Goal: Find specific page/section: Find specific page/section

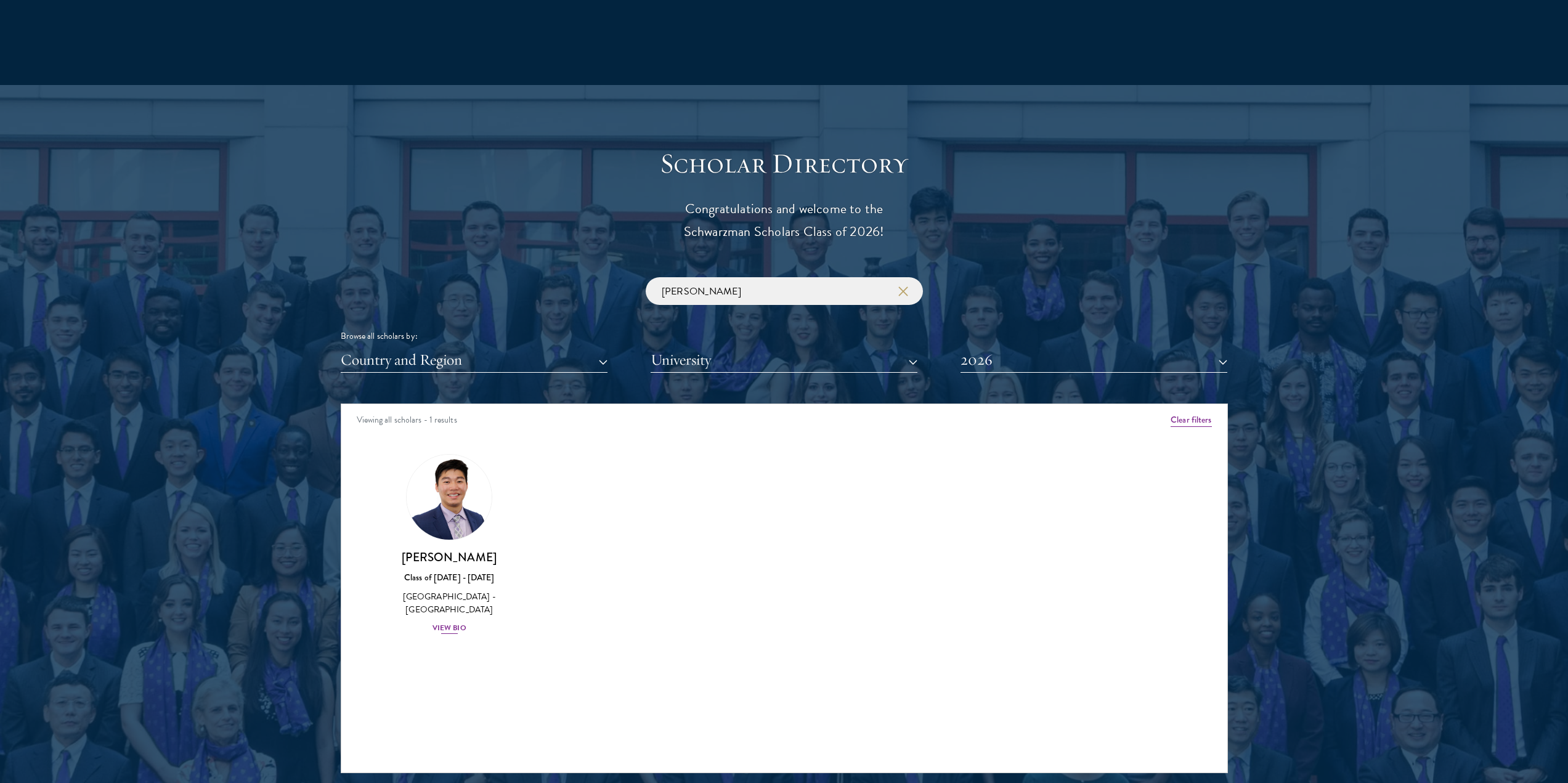
click at [453, 622] on div "View Bio" at bounding box center [449, 628] width 34 height 12
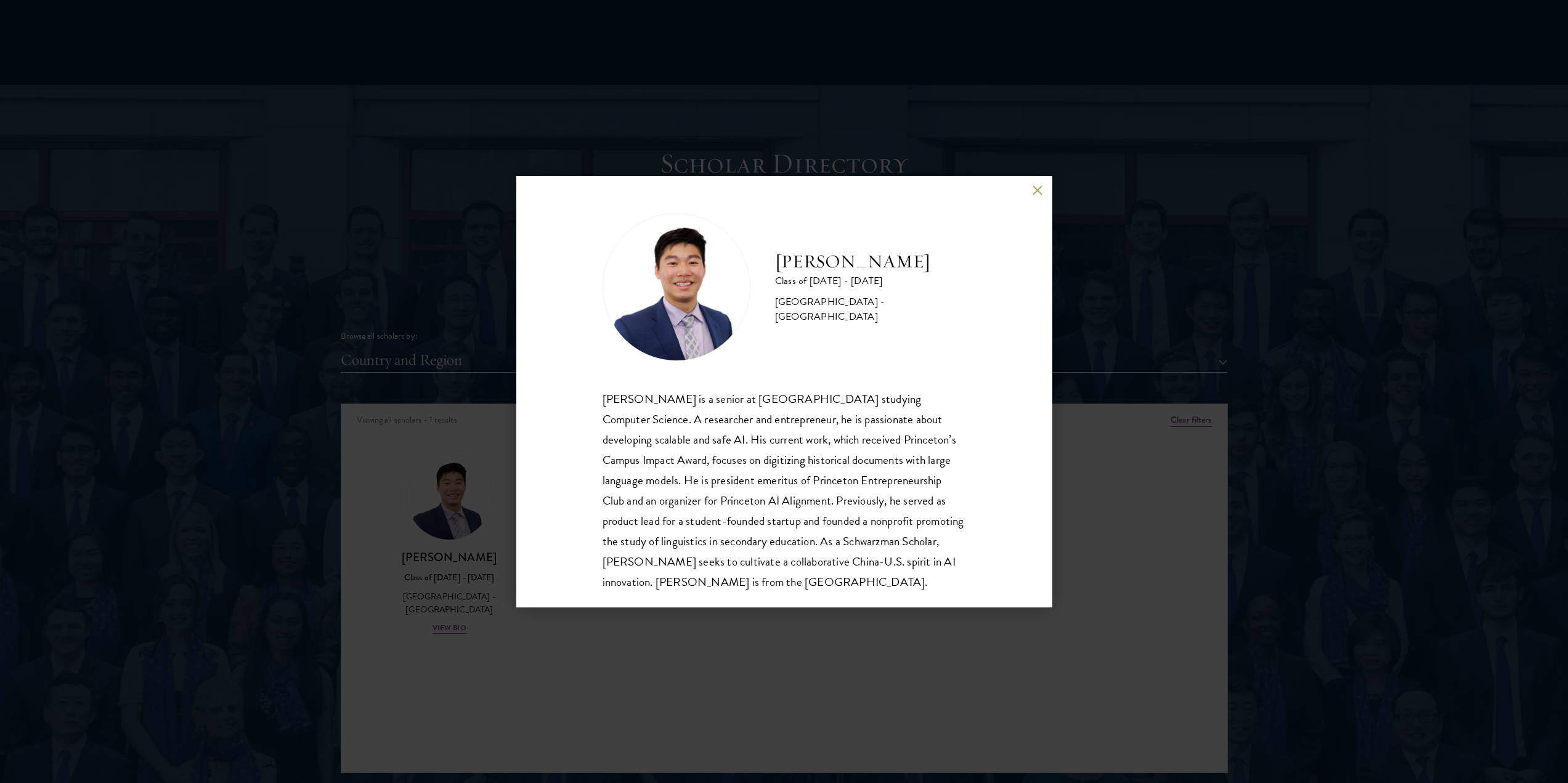
click at [1101, 489] on div "[PERSON_NAME] Class of [DATE] - [DATE] [GEOGRAPHIC_DATA] - [GEOGRAPHIC_DATA] [P…" at bounding box center [784, 391] width 1568 height 783
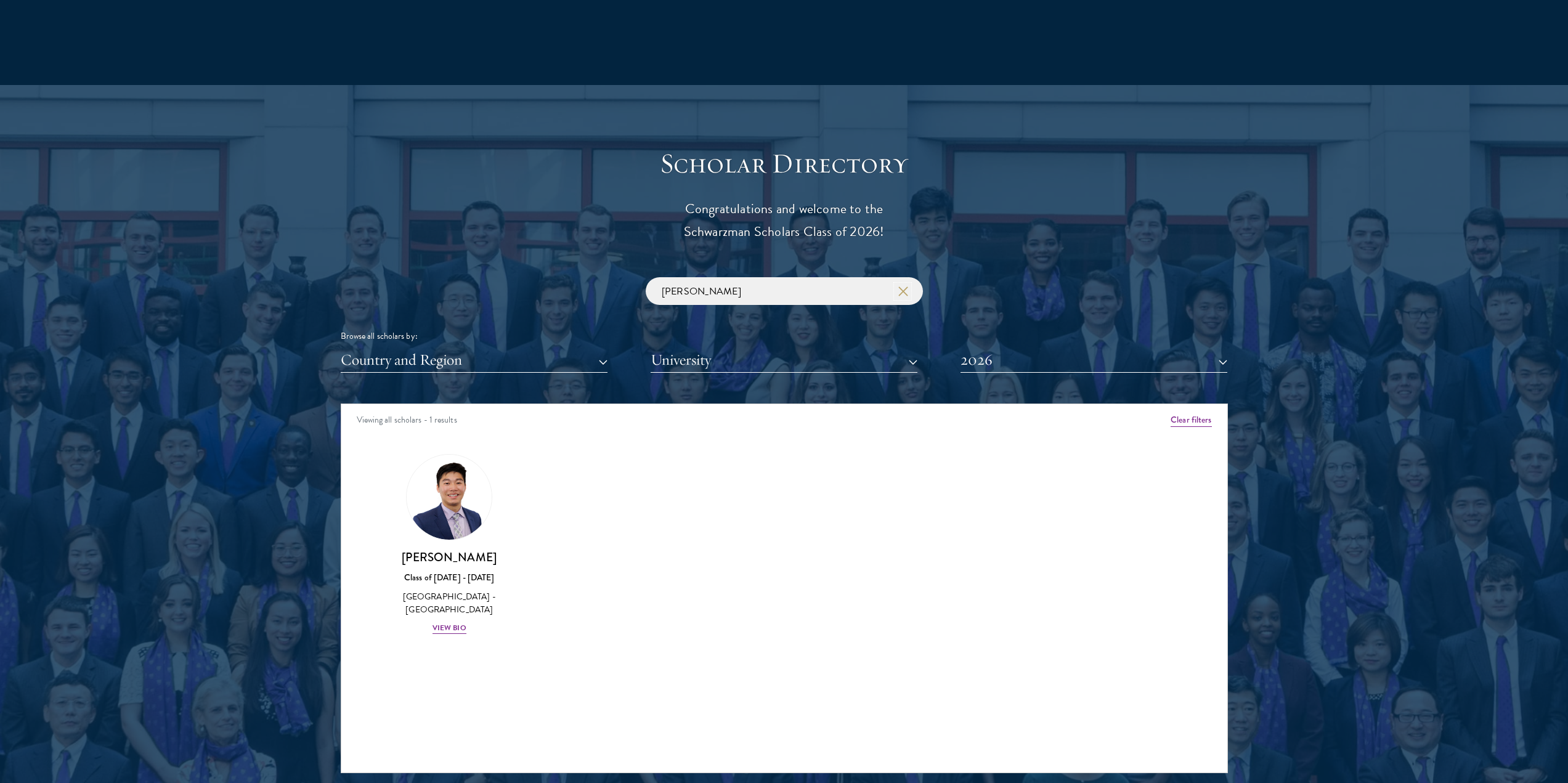
click at [897, 294] on button "button" at bounding box center [902, 291] width 13 height 13
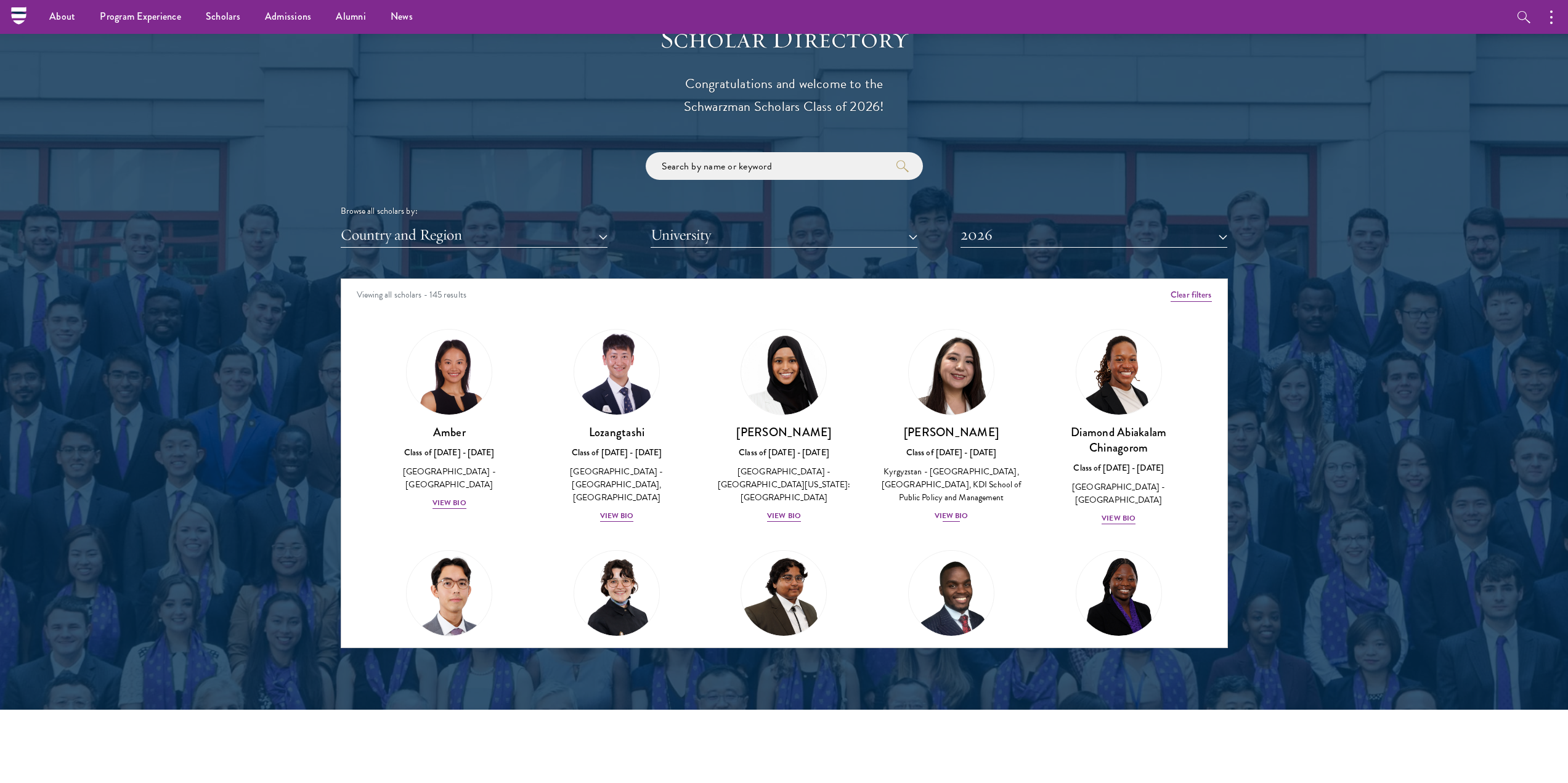
scroll to position [1355, 0]
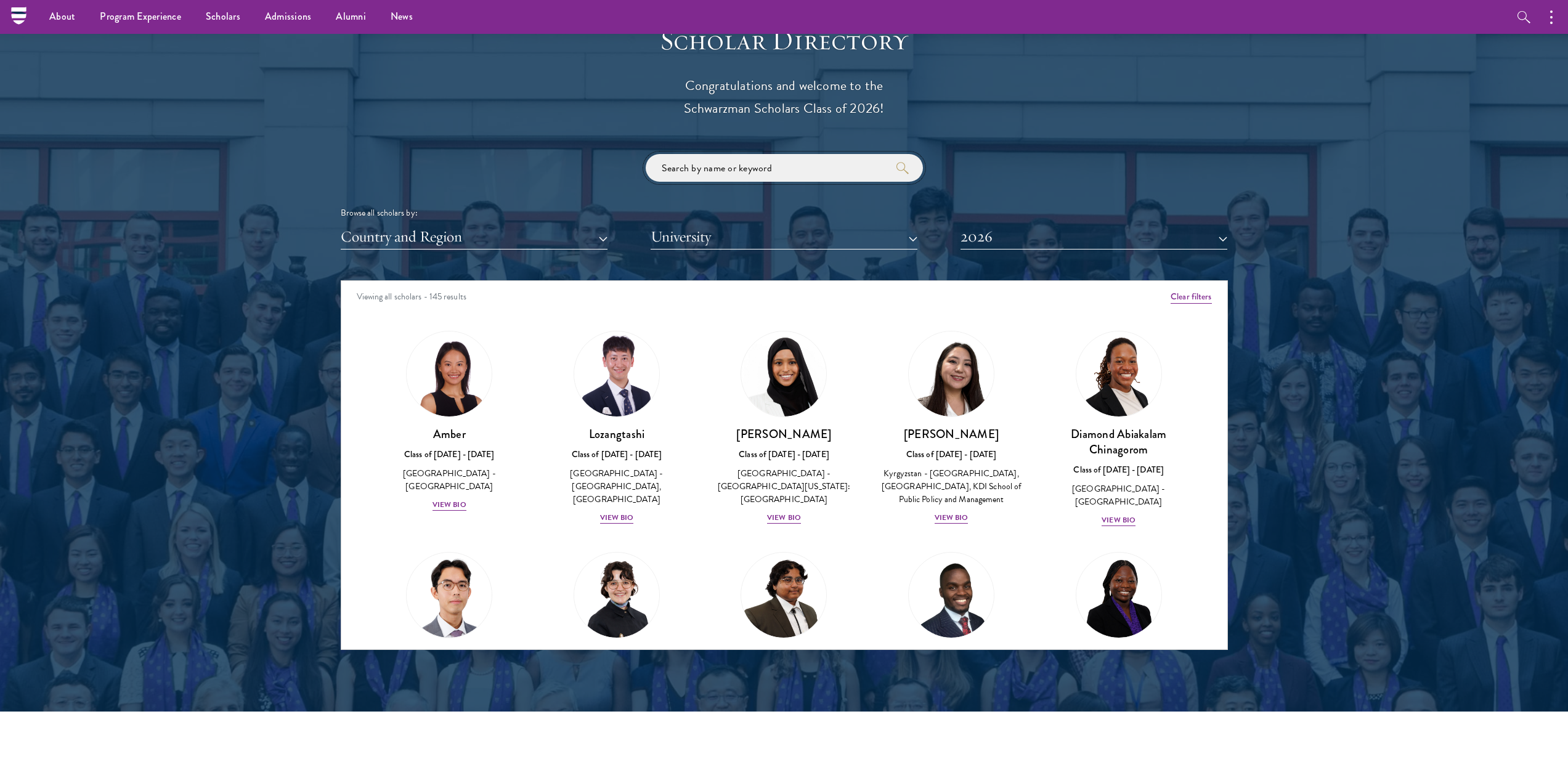
click at [752, 160] on input "search" at bounding box center [784, 168] width 277 height 28
type input "[PERSON_NAME]"
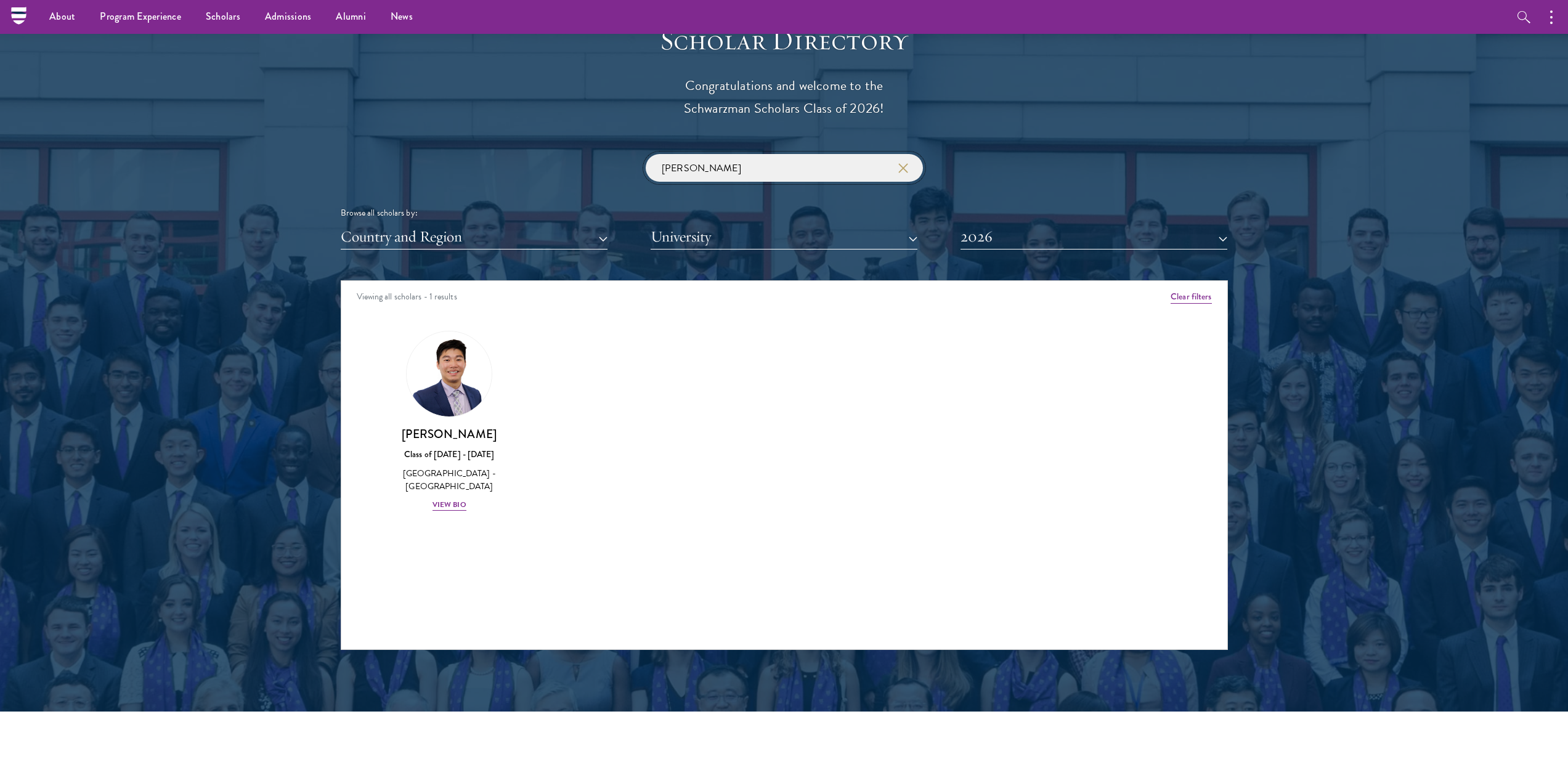
click at [749, 159] on input "[PERSON_NAME]" at bounding box center [784, 168] width 277 height 28
type input "\"
drag, startPoint x: 956, startPoint y: 137, endPoint x: 966, endPoint y: 137, distance: 10.0
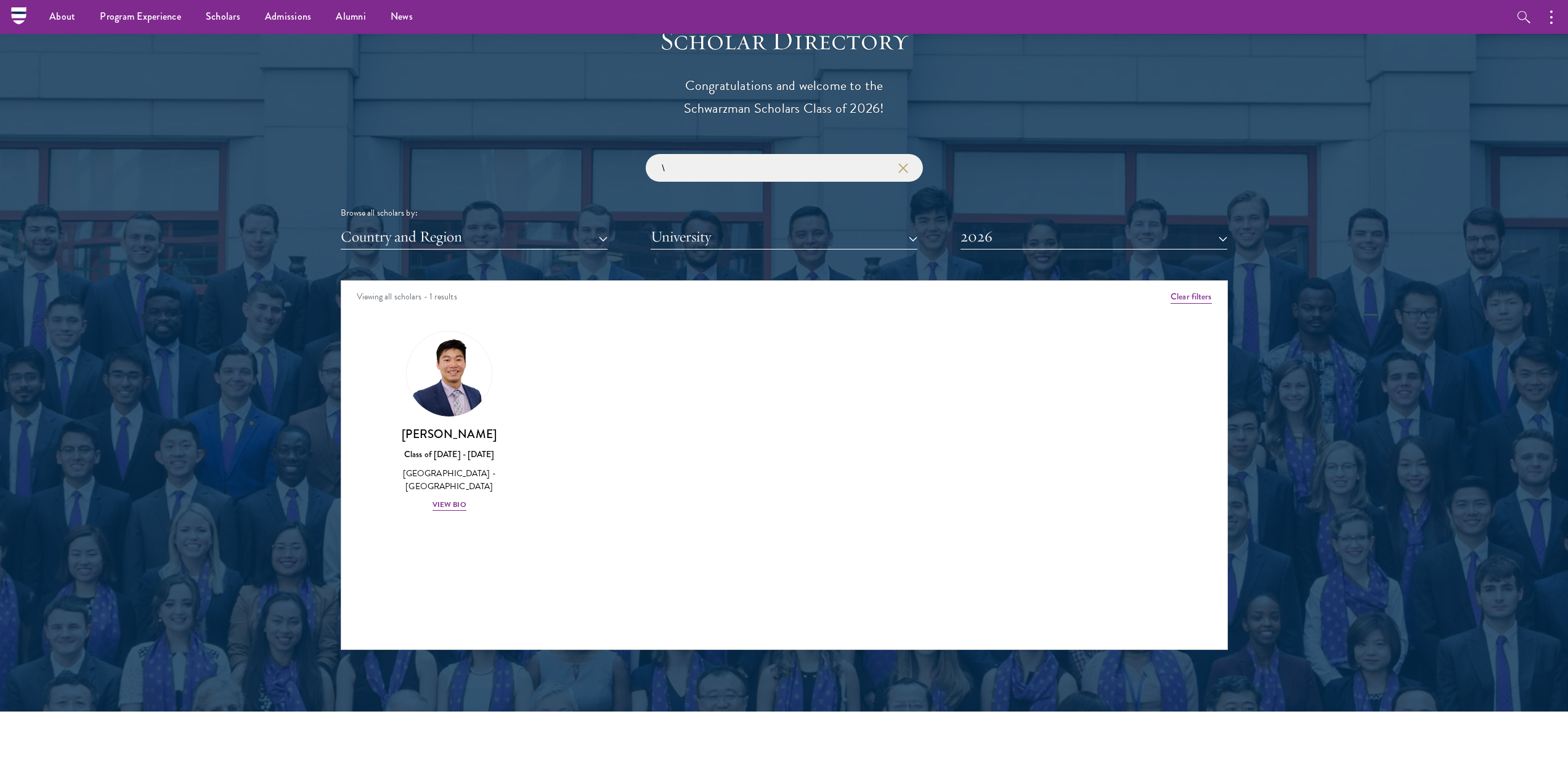
click at [957, 137] on div "Scholar Directory Congratulations and welcome to the Schwarzman Scholars Class …" at bounding box center [784, 336] width 887 height 626
click at [903, 167] on icon "button" at bounding box center [903, 168] width 10 height 10
